Goal: Browse casually: Explore the website without a specific task or goal

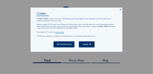
click at [120, 9] on icon at bounding box center [120, 9] width 2 height 2
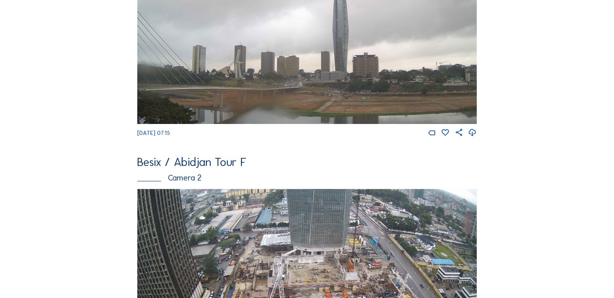
scroll to position [282, 0]
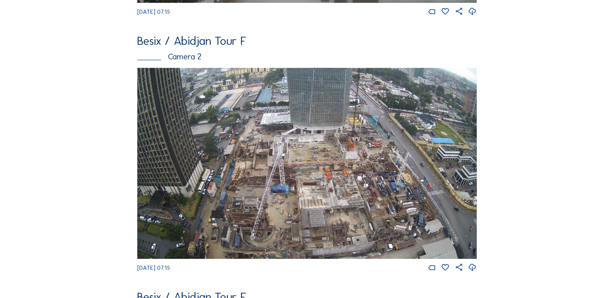
click at [153, 74] on img at bounding box center [306, 163] width 339 height 191
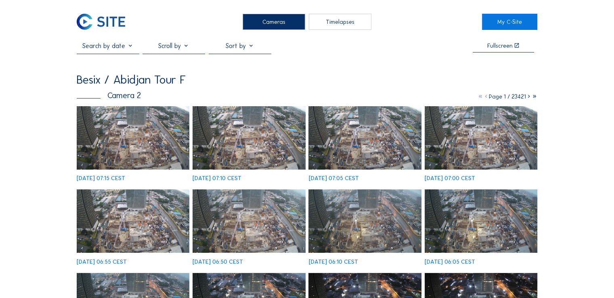
click at [153, 74] on img at bounding box center [133, 137] width 113 height 63
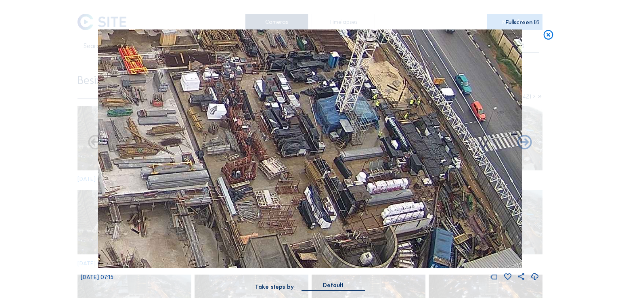
drag, startPoint x: 342, startPoint y: 145, endPoint x: 282, endPoint y: 150, distance: 60.7
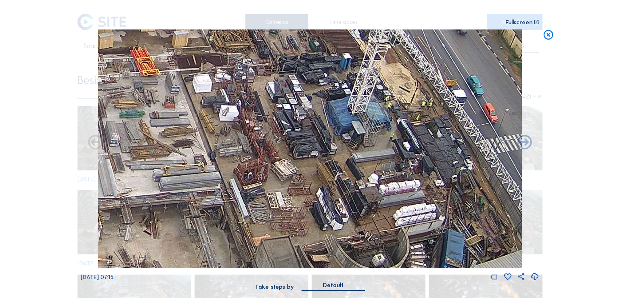
drag, startPoint x: 272, startPoint y: 130, endPoint x: 284, endPoint y: 131, distance: 12.1
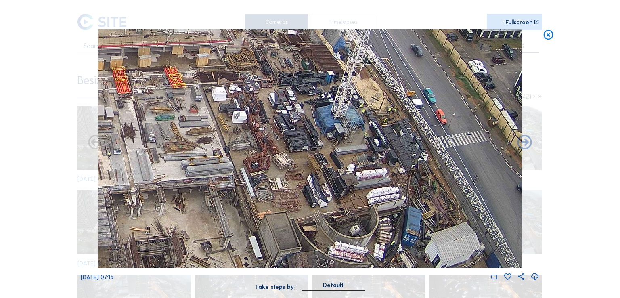
click at [153, 35] on icon at bounding box center [548, 35] width 12 height 12
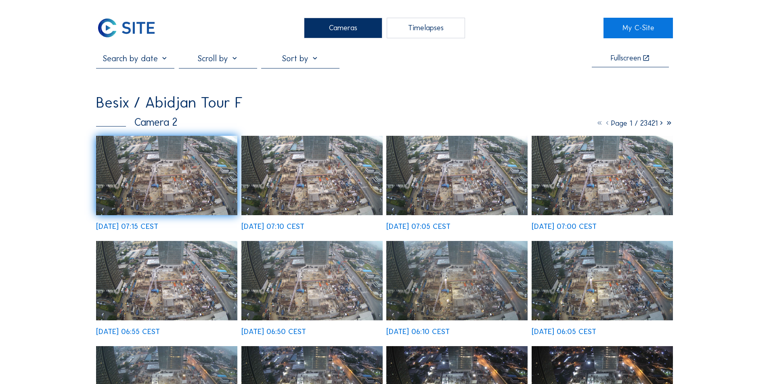
click at [153, 74] on img at bounding box center [166, 175] width 141 height 79
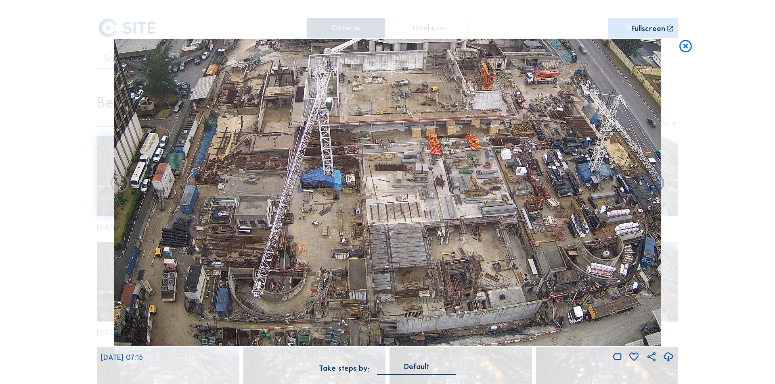
drag, startPoint x: 539, startPoint y: 211, endPoint x: 483, endPoint y: 90, distance: 133.2
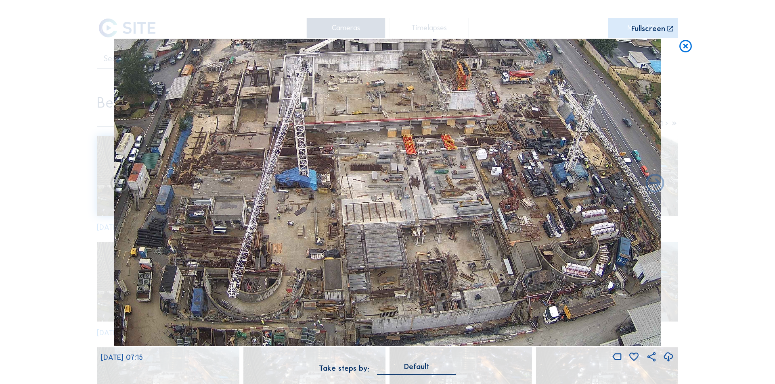
drag, startPoint x: 487, startPoint y: 184, endPoint x: 464, endPoint y: 146, distance: 43.8
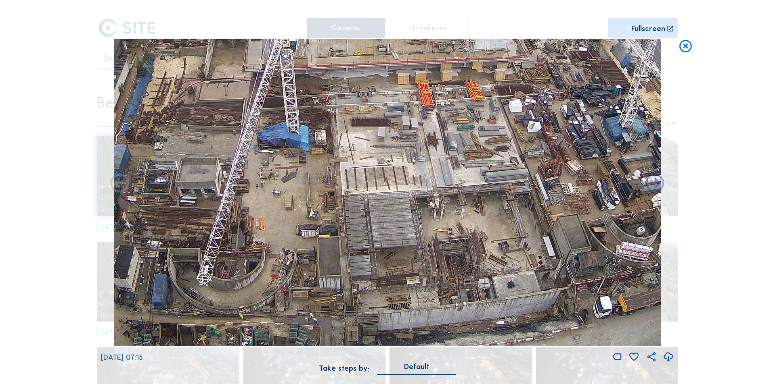
drag, startPoint x: 453, startPoint y: 216, endPoint x: 489, endPoint y: 163, distance: 64.1
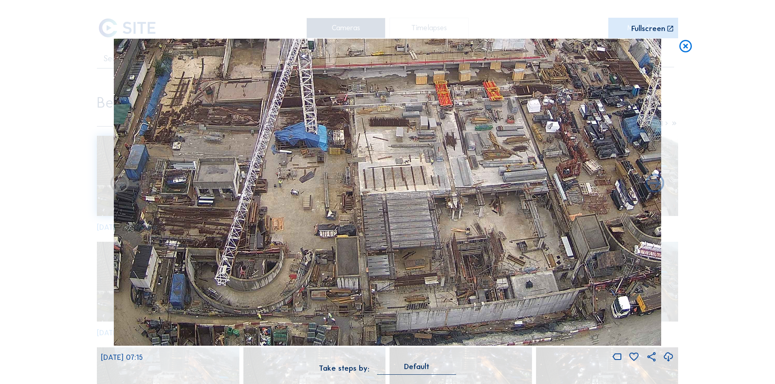
drag, startPoint x: 435, startPoint y: 161, endPoint x: 424, endPoint y: 134, distance: 29.5
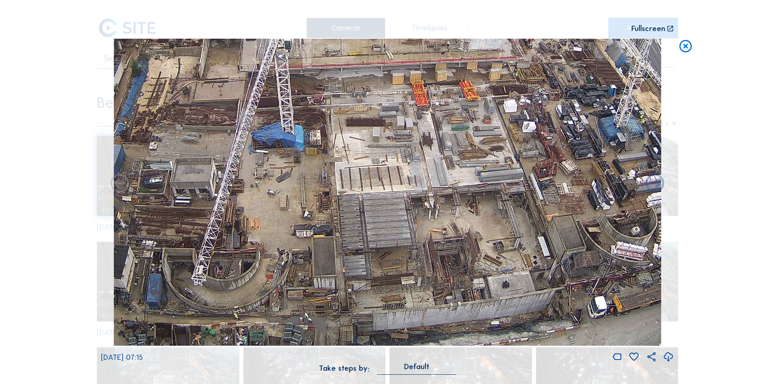
drag, startPoint x: 455, startPoint y: 184, endPoint x: 429, endPoint y: 136, distance: 54.9
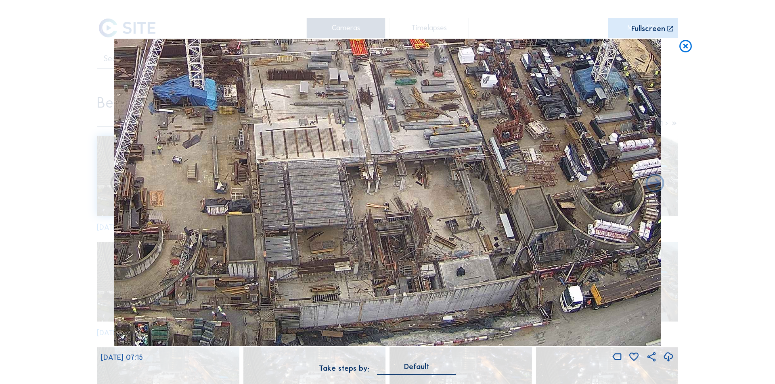
drag, startPoint x: 465, startPoint y: 218, endPoint x: 454, endPoint y: 195, distance: 25.8
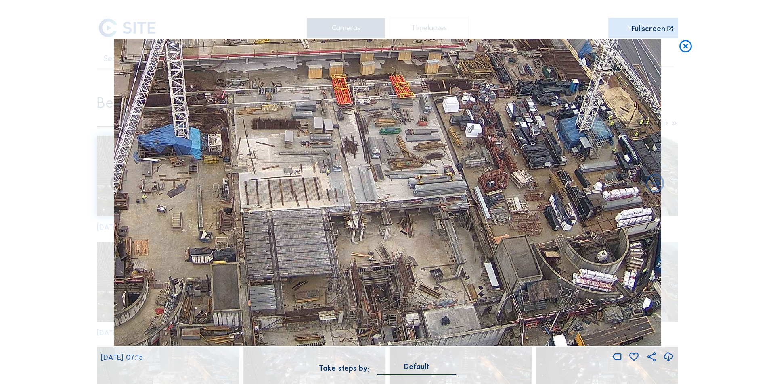
drag, startPoint x: 257, startPoint y: 146, endPoint x: 242, endPoint y: 195, distance: 51.6
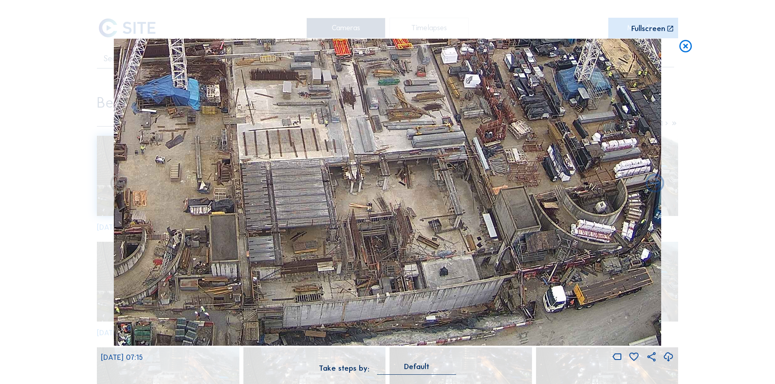
drag, startPoint x: 370, startPoint y: 260, endPoint x: 373, endPoint y: 180, distance: 80.8
click at [153, 48] on icon at bounding box center [685, 46] width 15 height 15
